Goal: Navigation & Orientation: Find specific page/section

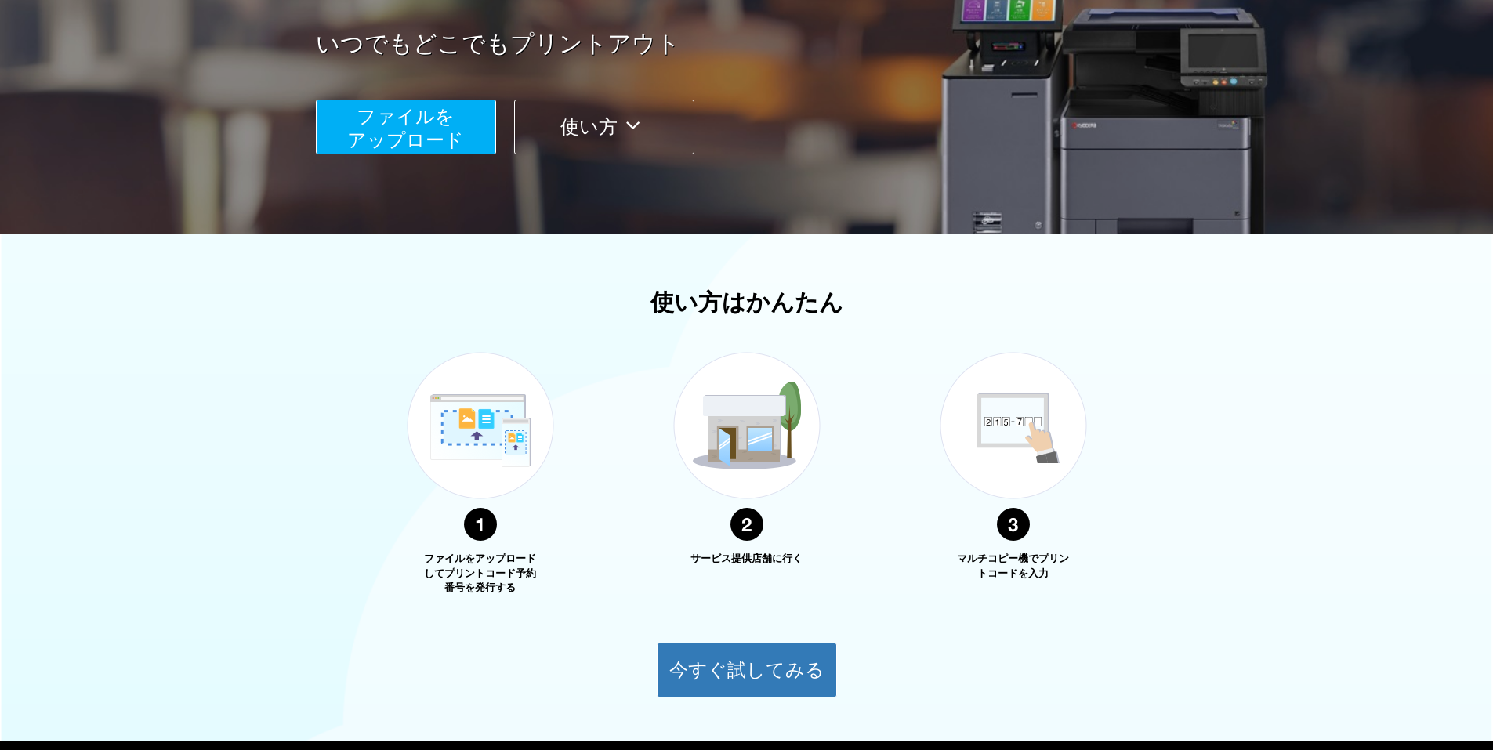
scroll to position [183, 0]
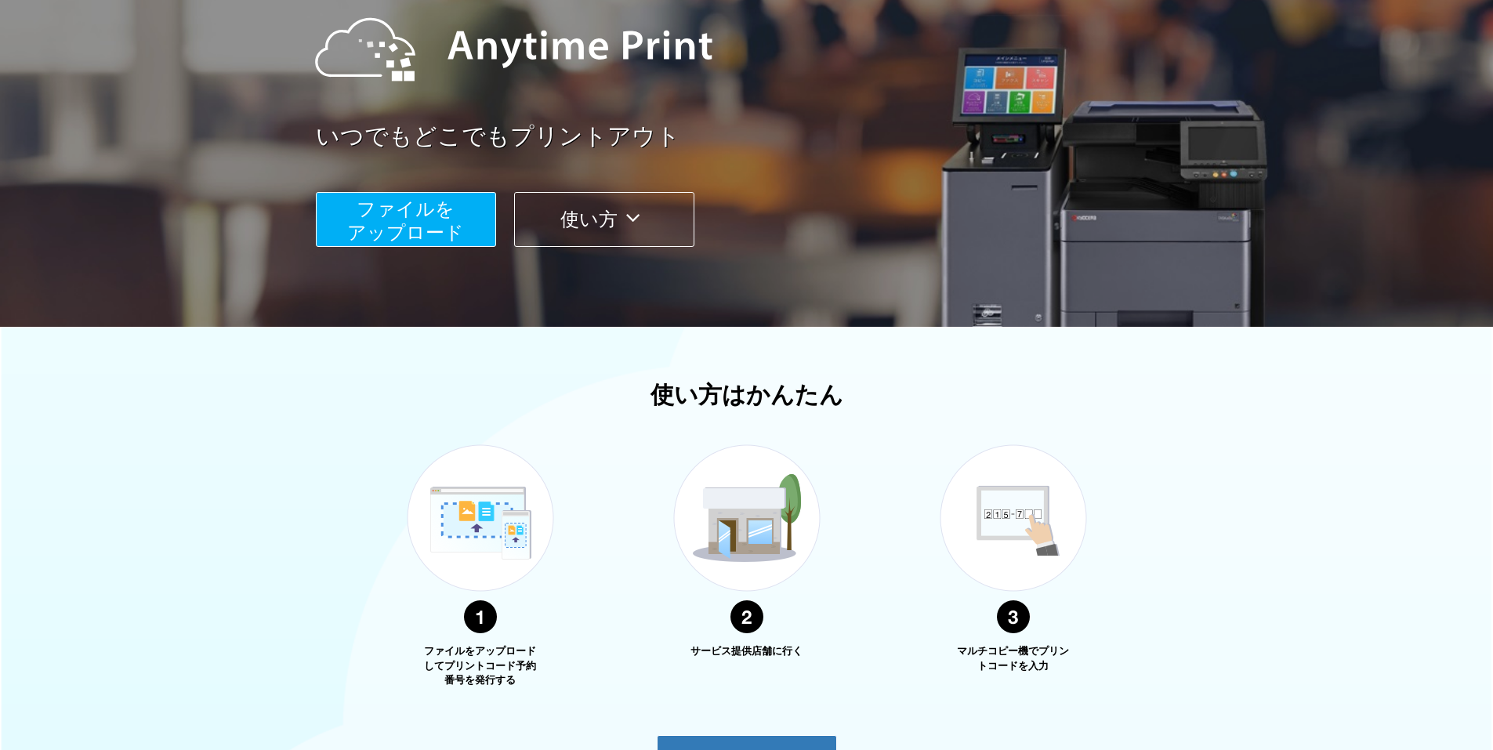
click at [397, 204] on span "ファイルを ​​アップロード" at bounding box center [405, 220] width 117 height 45
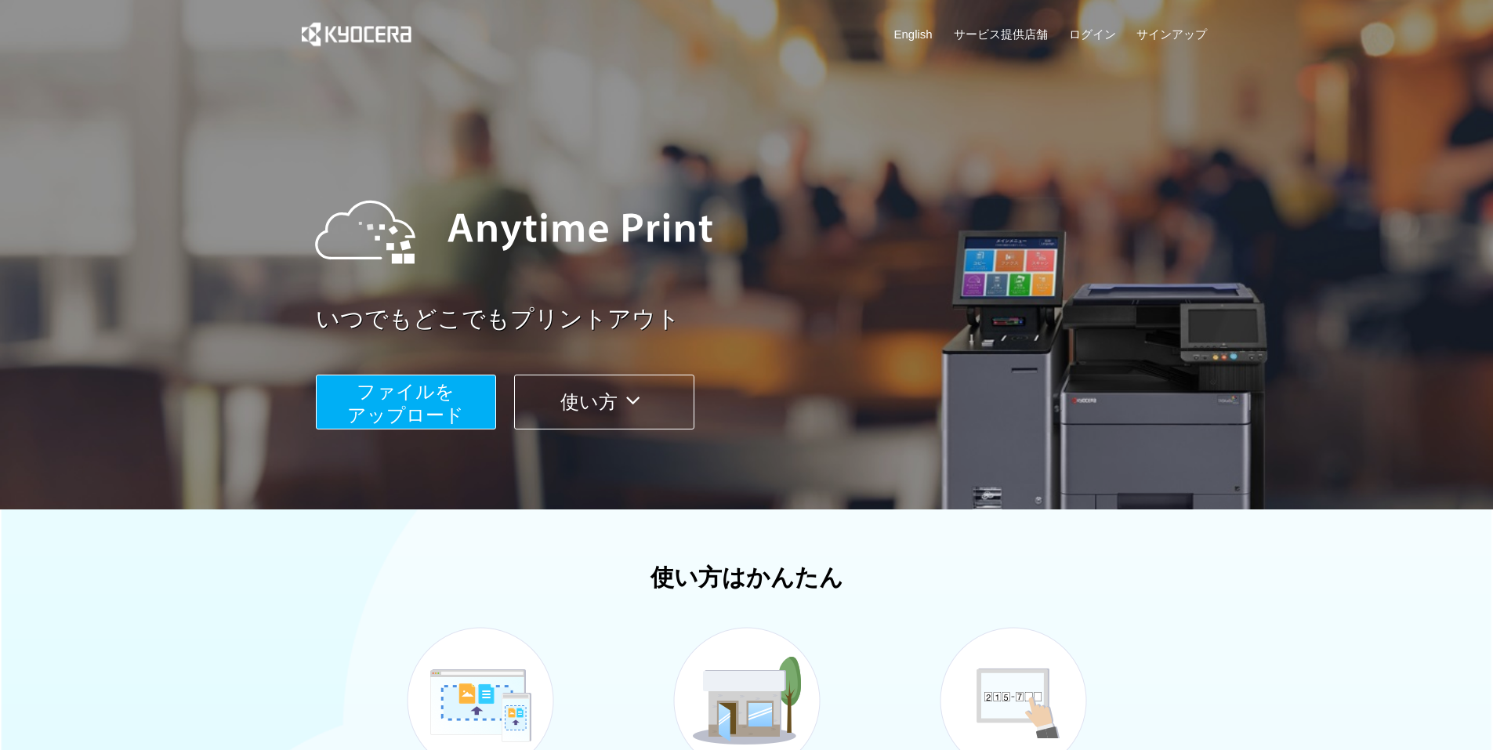
click at [581, 395] on button "使い方" at bounding box center [604, 402] width 180 height 55
click at [973, 30] on link "サービス提供店舗" at bounding box center [1001, 34] width 94 height 16
